Goal: Task Accomplishment & Management: Manage account settings

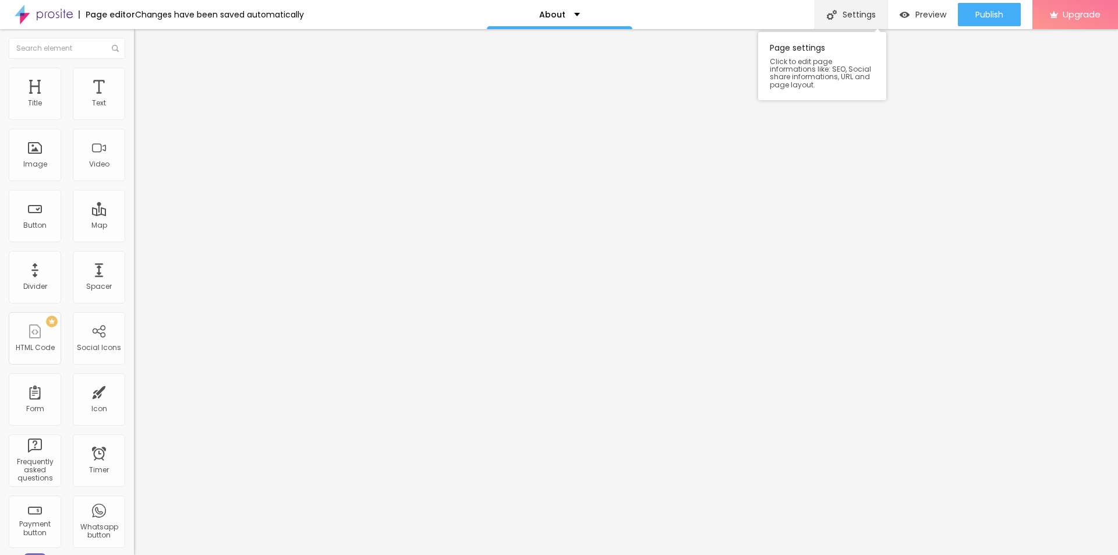
click at [860, 12] on div "Settings" at bounding box center [851, 14] width 73 height 29
drag, startPoint x: 519, startPoint y: 265, endPoint x: 390, endPoint y: 265, distance: 129.3
paste input "FSX24 Capsules Betrouwbaar [PERSON_NAME] de Ervaringen van Gebruikers in [GEOGR…"
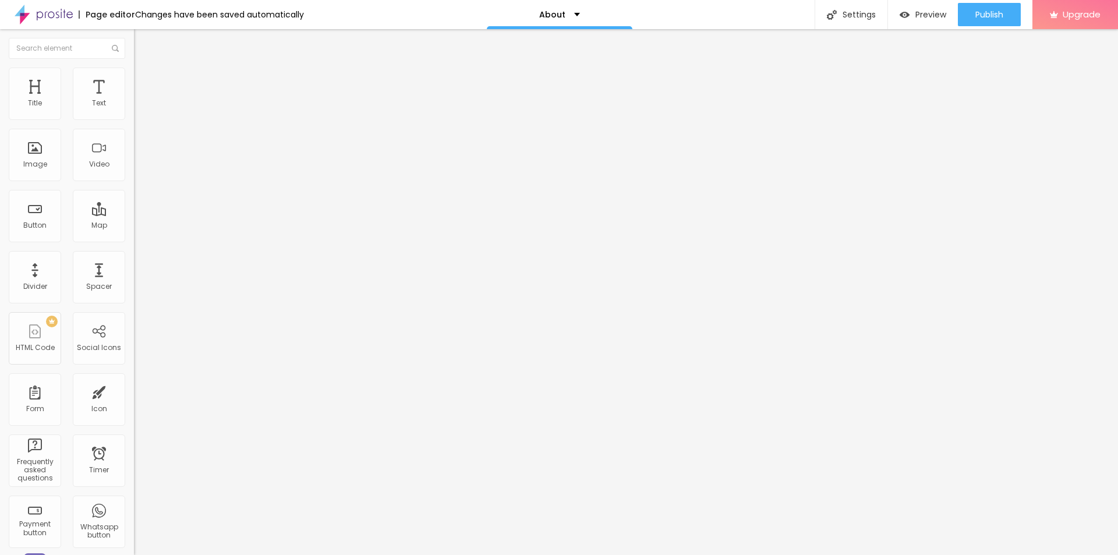
scroll to position [0, 10]
type input "FSX24 Capsules Betrouwbaar [PERSON_NAME] de Ervaringen van Gebruikers in [GEOGR…"
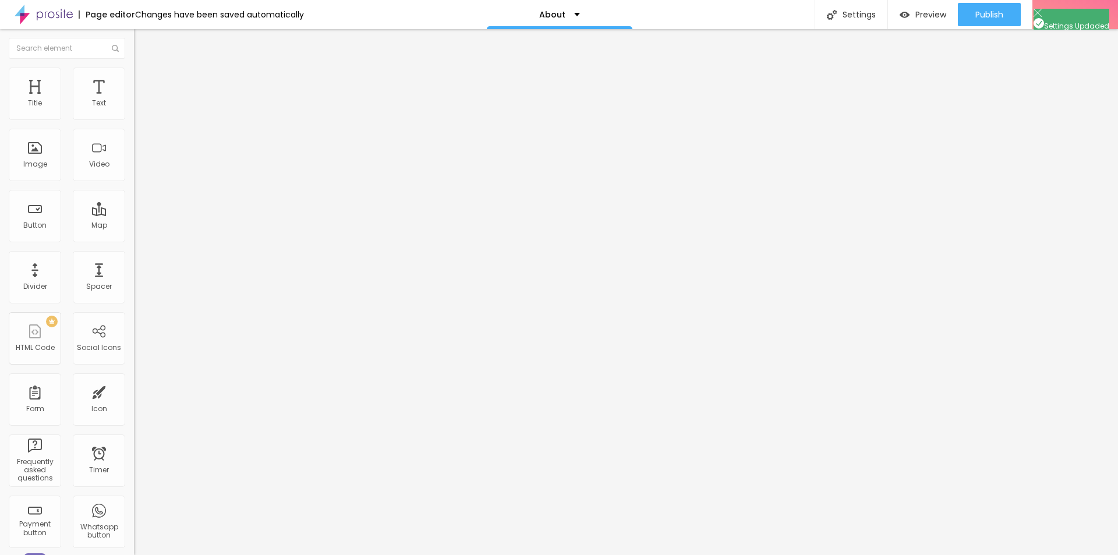
click at [134, 100] on span "Change image" at bounding box center [165, 95] width 62 height 10
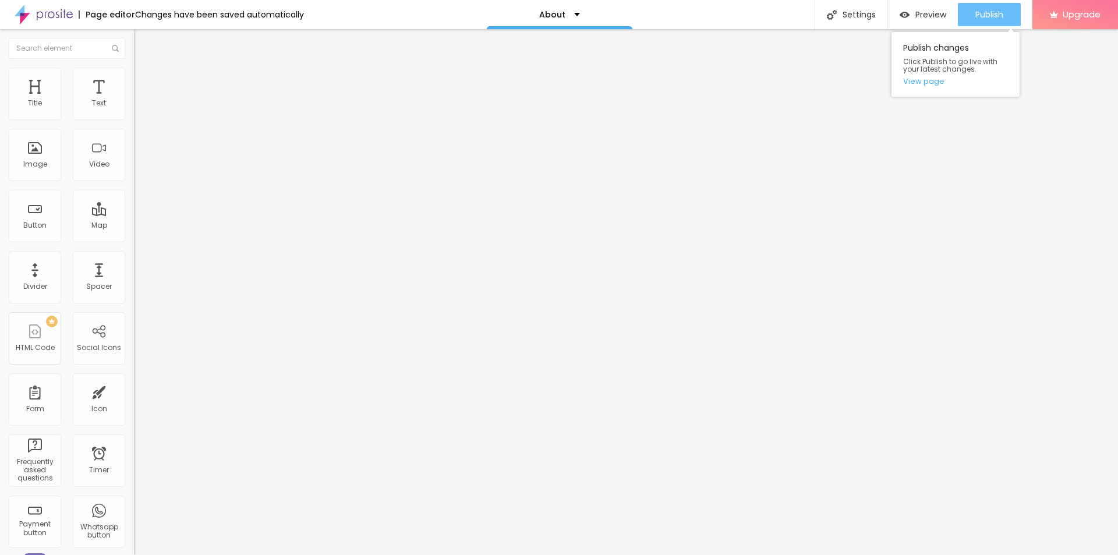
click at [978, 23] on div "Publish" at bounding box center [990, 14] width 28 height 23
